Goal: Task Accomplishment & Management: Use online tool/utility

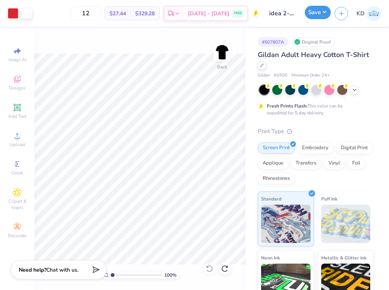
click at [318, 15] on button "Save" at bounding box center [318, 12] width 26 height 13
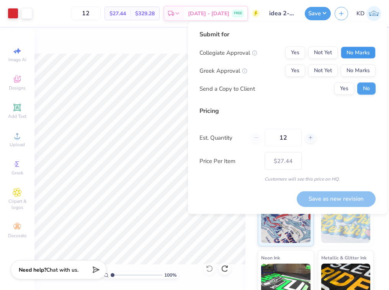
click at [349, 52] on button "No Marks" at bounding box center [358, 53] width 35 height 12
click at [350, 71] on button "No Marks" at bounding box center [358, 71] width 35 height 12
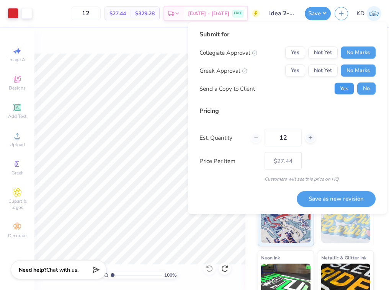
click at [348, 88] on button "Yes" at bounding box center [344, 89] width 20 height 12
click at [362, 88] on button "No" at bounding box center [366, 89] width 18 height 12
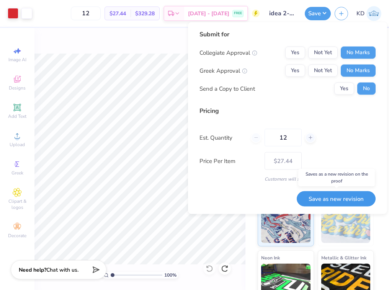
click at [330, 199] on button "Save as new revision" at bounding box center [336, 199] width 79 height 16
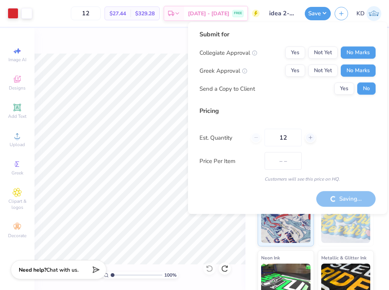
type input "$27.44"
